Goal: Task Accomplishment & Management: Use online tool/utility

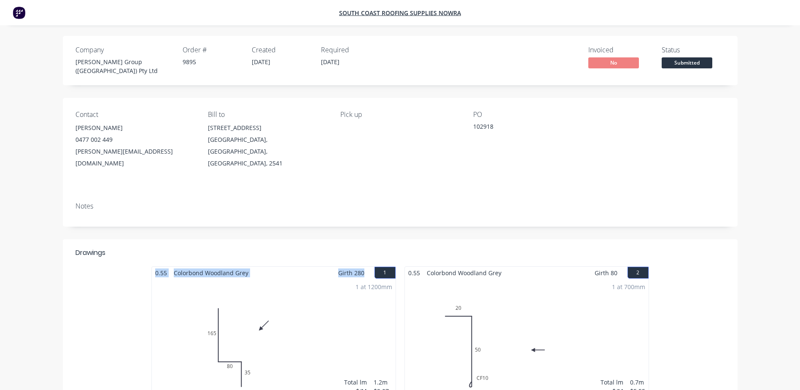
drag, startPoint x: 364, startPoint y: 254, endPoint x: 141, endPoint y: 256, distance: 223.1
click at [141, 266] on div "0.55 Colorbond Woodland Grey Girth 280 1 0 165 80 35 0 165 80 35 1 at 1200mm To…" at bounding box center [400, 341] width 675 height 150
copy div "0.55 Colorbond Woodland Grey Girth 280"
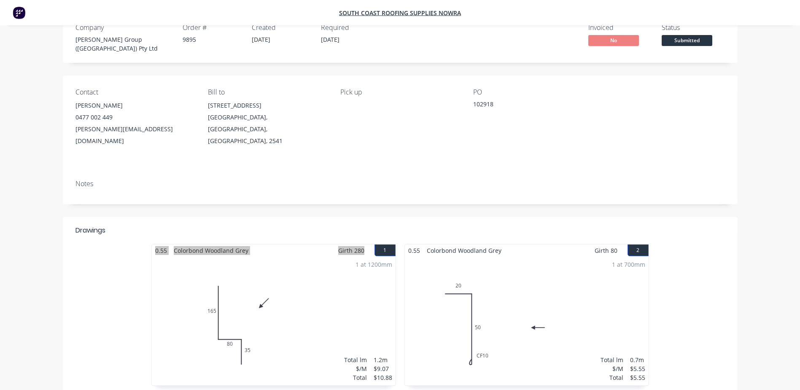
scroll to position [42, 0]
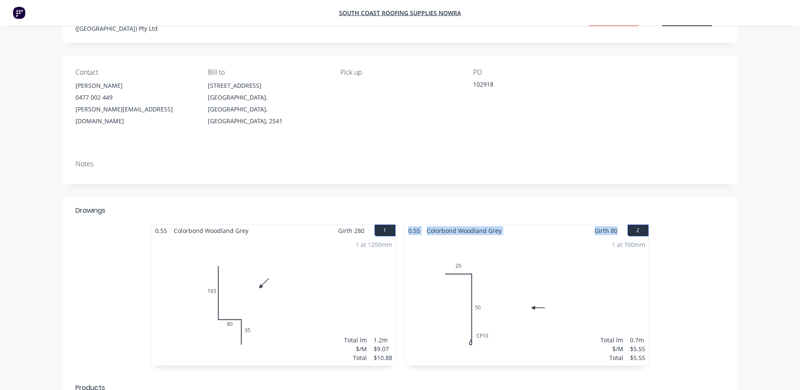
drag, startPoint x: 615, startPoint y: 214, endPoint x: 402, endPoint y: 216, distance: 212.6
click at [402, 224] on div "0.55 Colorbond Woodland Grey Girth 80 2 0 20 CF 10 50 0 20 CF 10 50 1 at 700mm …" at bounding box center [526, 299] width 253 height 150
copy div "0.55 Colorbond Woodland Grey Girth 80"
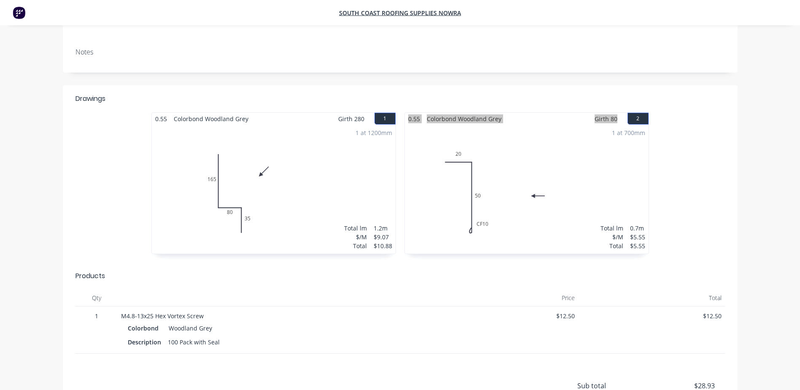
scroll to position [169, 0]
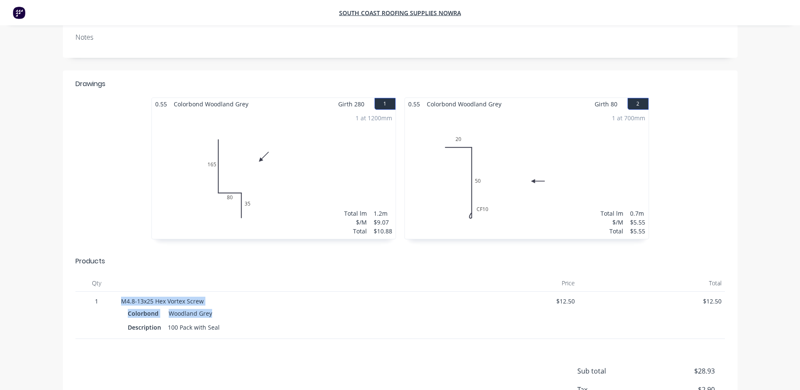
drag, startPoint x: 213, startPoint y: 297, endPoint x: 114, endPoint y: 283, distance: 99.7
click at [114, 291] on div "1 M4.8-13x25 Hex Vortex Screw Colorbond Woodland Grey Description 100 Pack with…" at bounding box center [401, 314] width 650 height 47
copy div "M4.8-13x25 Hex Vortex Screw Colorbond Woodland Grey"
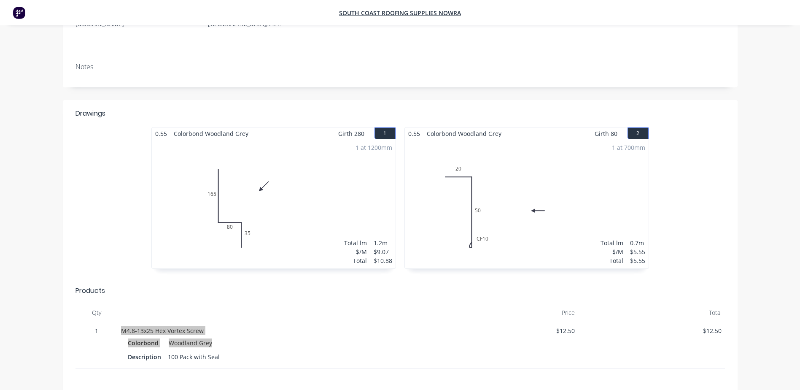
scroll to position [42, 0]
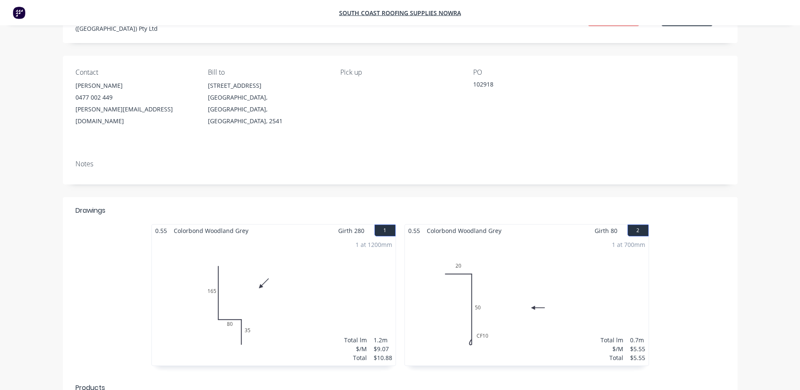
click at [453, 153] on div "Notes" at bounding box center [400, 168] width 675 height 31
